Goal: Understand process/instructions

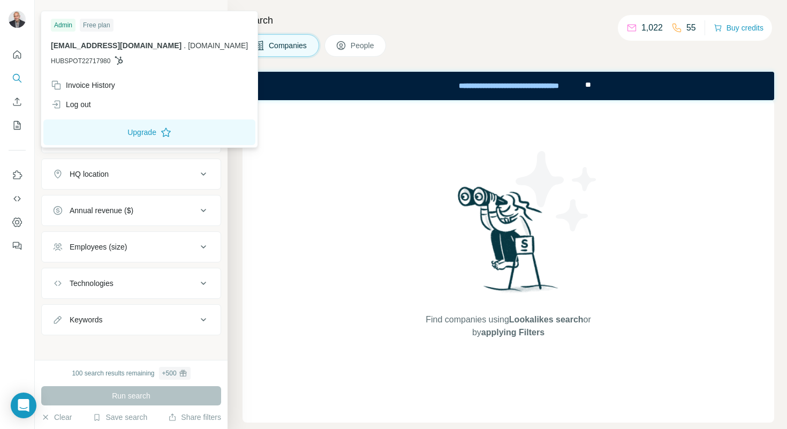
click at [17, 9] on div at bounding box center [18, 20] width 31 height 35
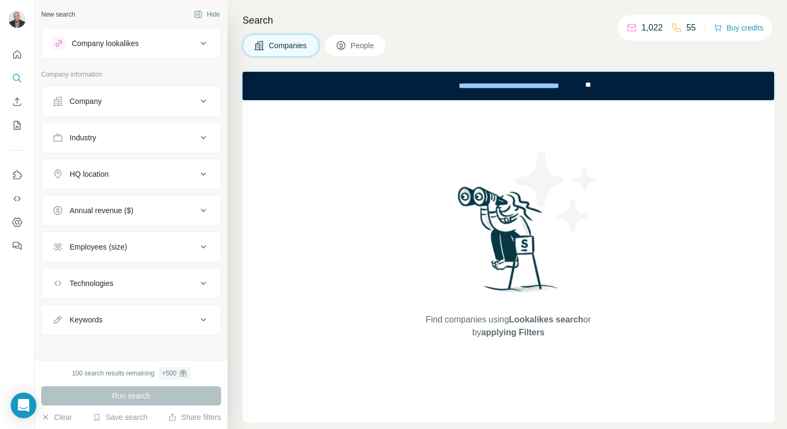
click at [14, 18] on img at bounding box center [17, 19] width 17 height 17
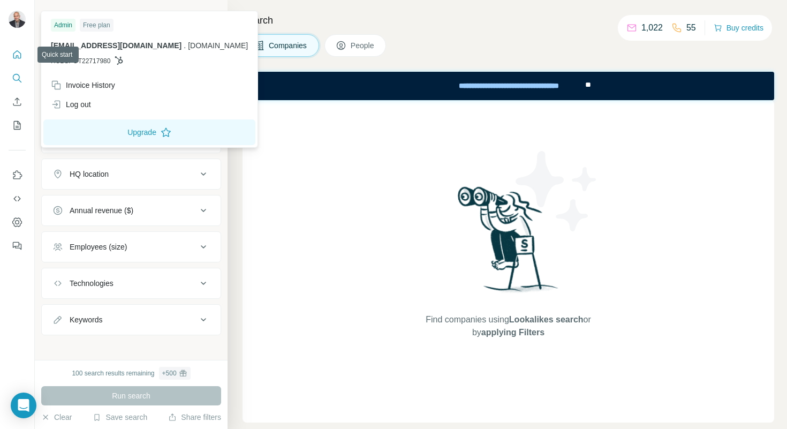
click at [13, 50] on icon "Quick start" at bounding box center [17, 54] width 11 height 11
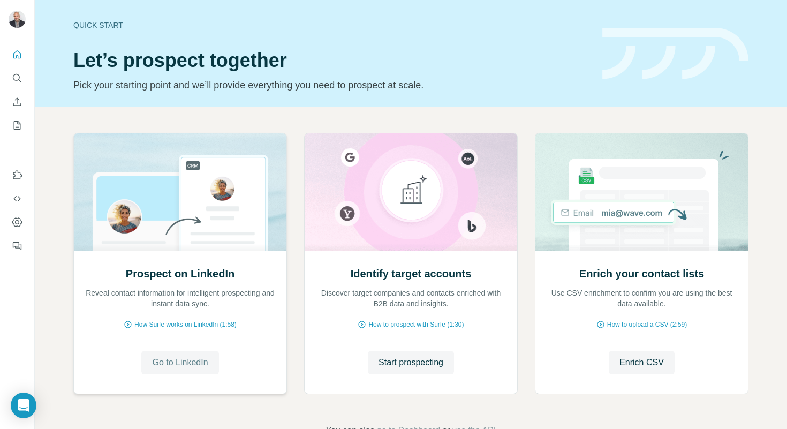
click at [172, 360] on span "Go to LinkedIn" at bounding box center [180, 362] width 56 height 13
click at [31, 411] on div "Open Intercom Messenger" at bounding box center [24, 405] width 28 height 28
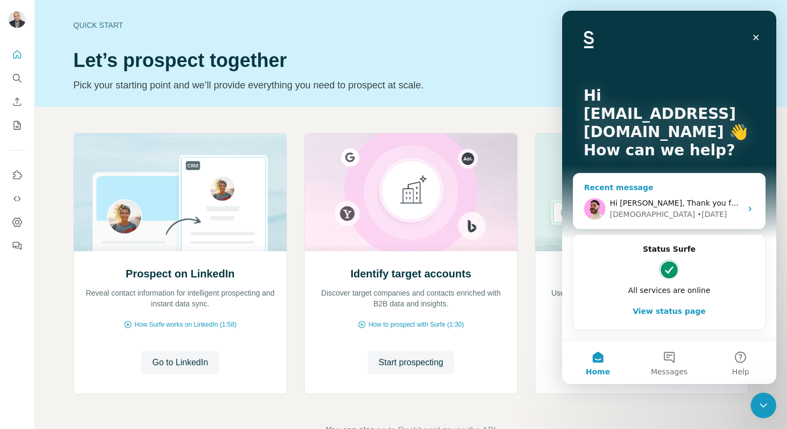
click at [687, 209] on div "Christian • 4d ago" at bounding box center [676, 214] width 132 height 11
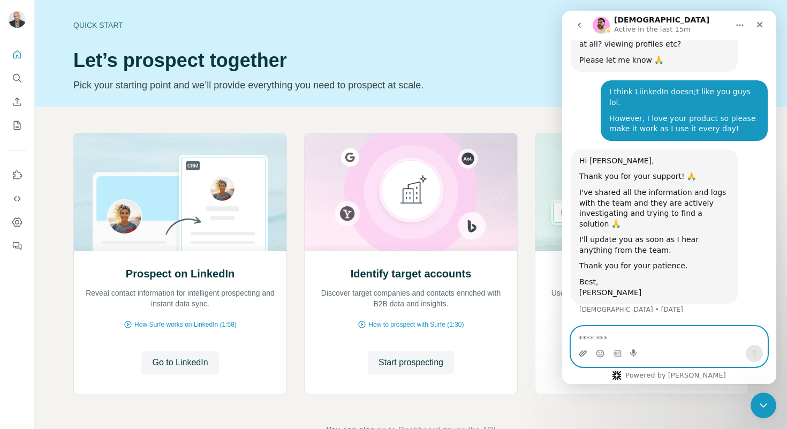
scroll to position [31195, 0]
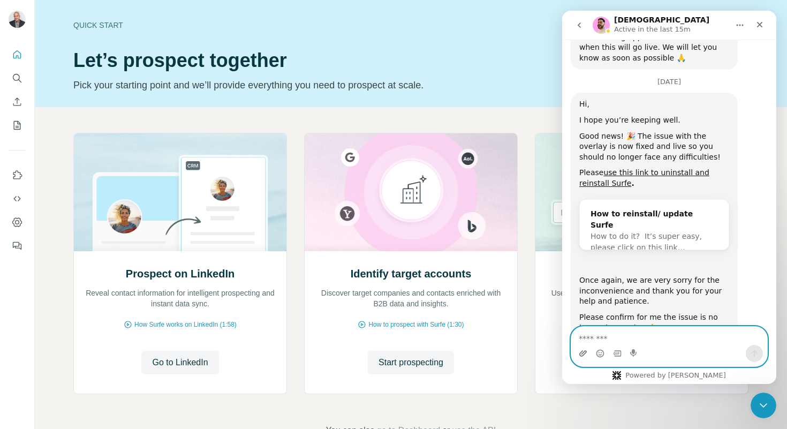
click at [584, 354] on icon "Upload attachment" at bounding box center [582, 353] width 7 height 6
click at [646, 331] on textarea "Message…" at bounding box center [669, 335] width 196 height 18
type textarea "**********"
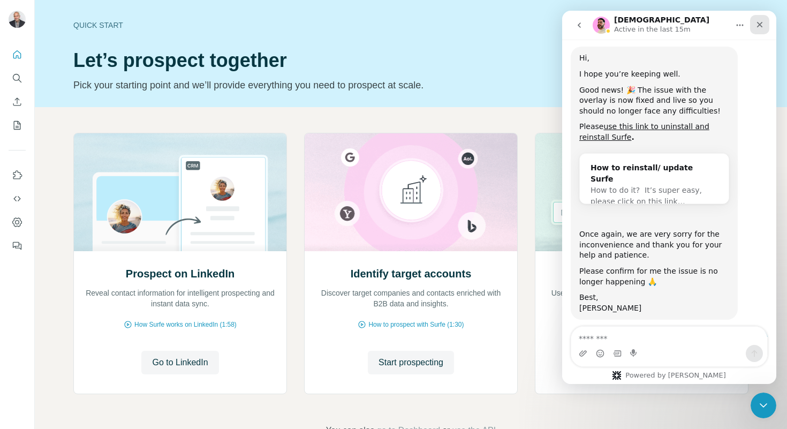
click at [765, 24] on div "Close" at bounding box center [759, 24] width 19 height 19
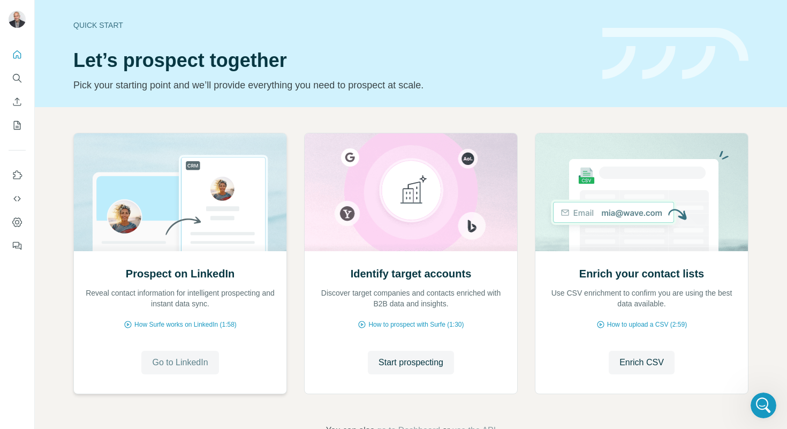
scroll to position [54877, 0]
click at [172, 353] on button "Go to LinkedIn" at bounding box center [179, 363] width 77 height 24
click at [159, 360] on span "Go to LinkedIn" at bounding box center [180, 362] width 56 height 13
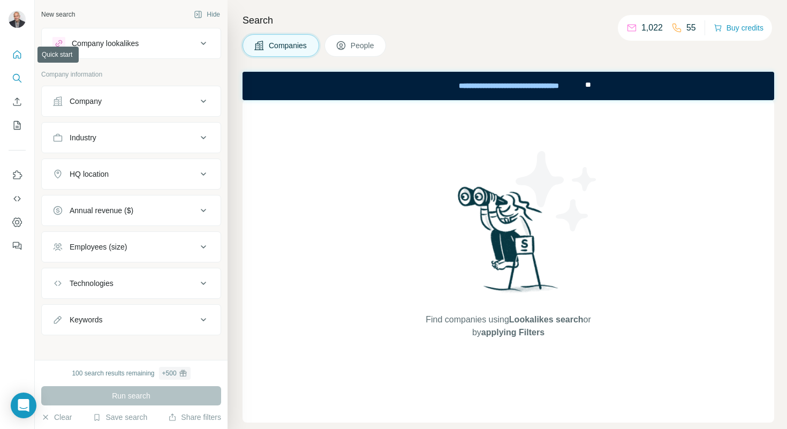
click at [13, 52] on icon "Quick start" at bounding box center [17, 54] width 11 height 11
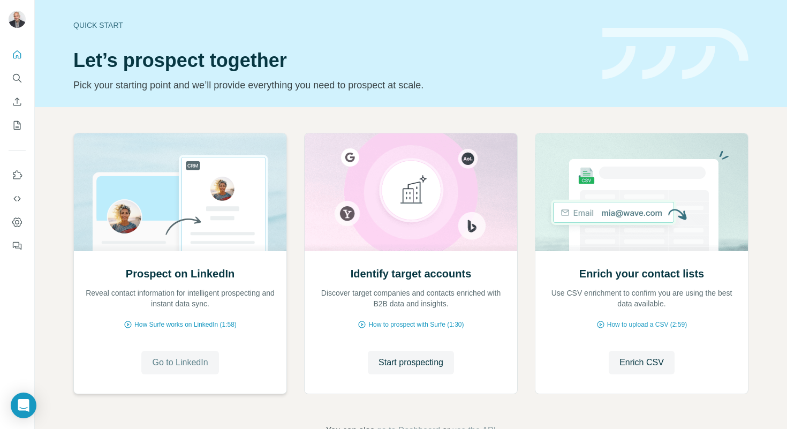
click at [188, 359] on span "Go to LinkedIn" at bounding box center [180, 362] width 56 height 13
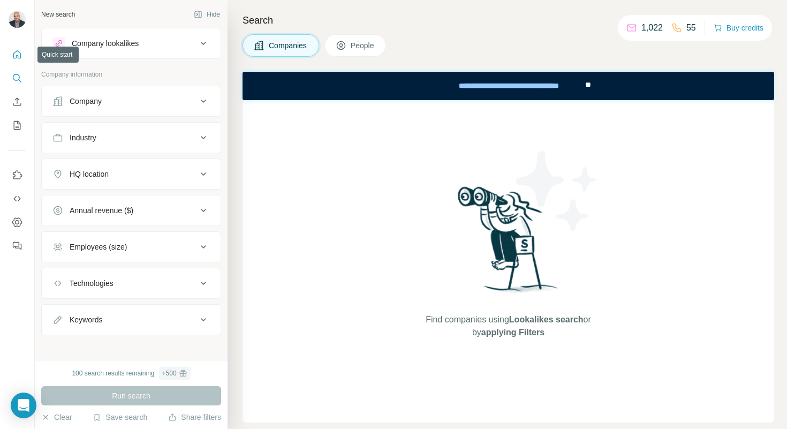
click at [20, 59] on icon "Quick start" at bounding box center [17, 54] width 11 height 11
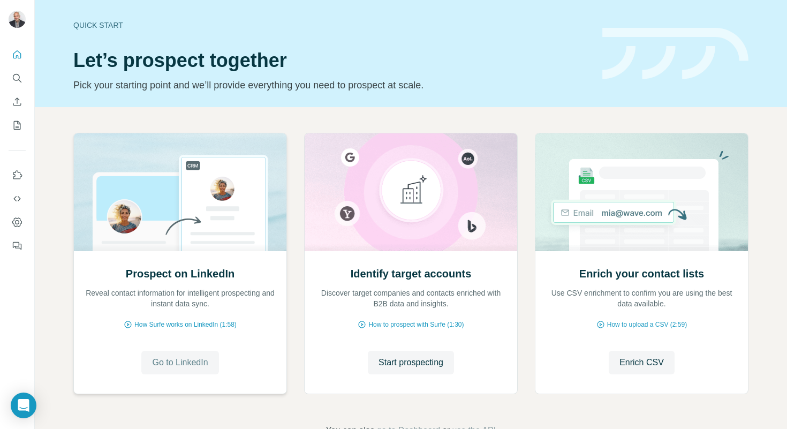
click at [165, 358] on span "Go to LinkedIn" at bounding box center [180, 362] width 56 height 13
